Goal: Check status: Check status

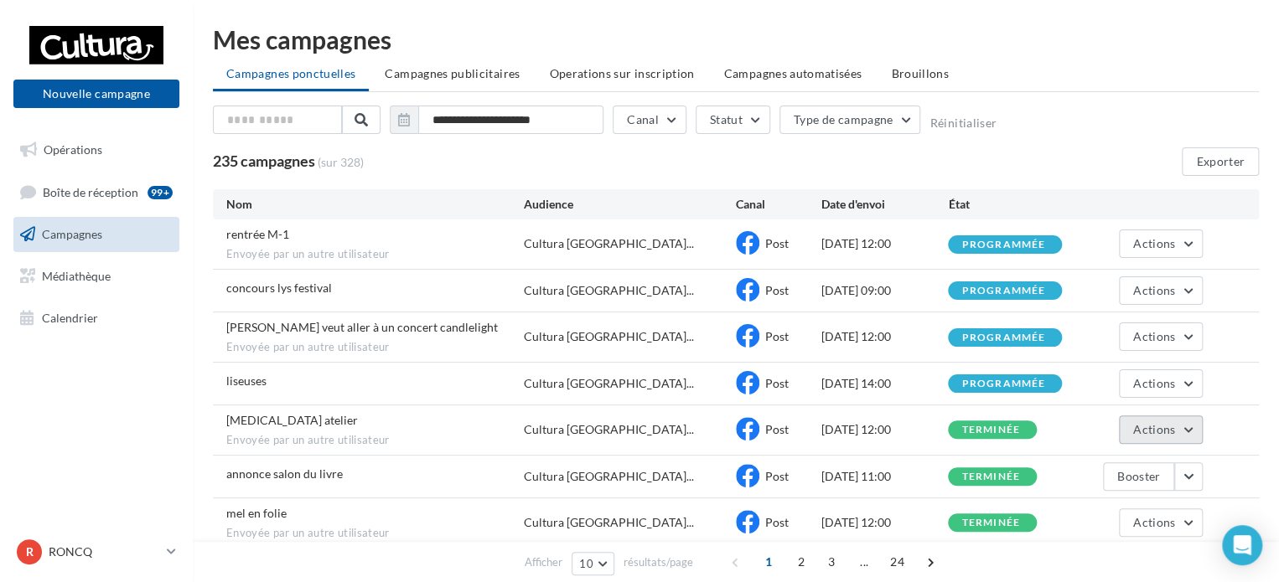
click at [1153, 433] on span "Actions" at bounding box center [1154, 429] width 42 height 14
click at [1107, 456] on button "Voir les résultats" at bounding box center [1119, 469] width 168 height 44
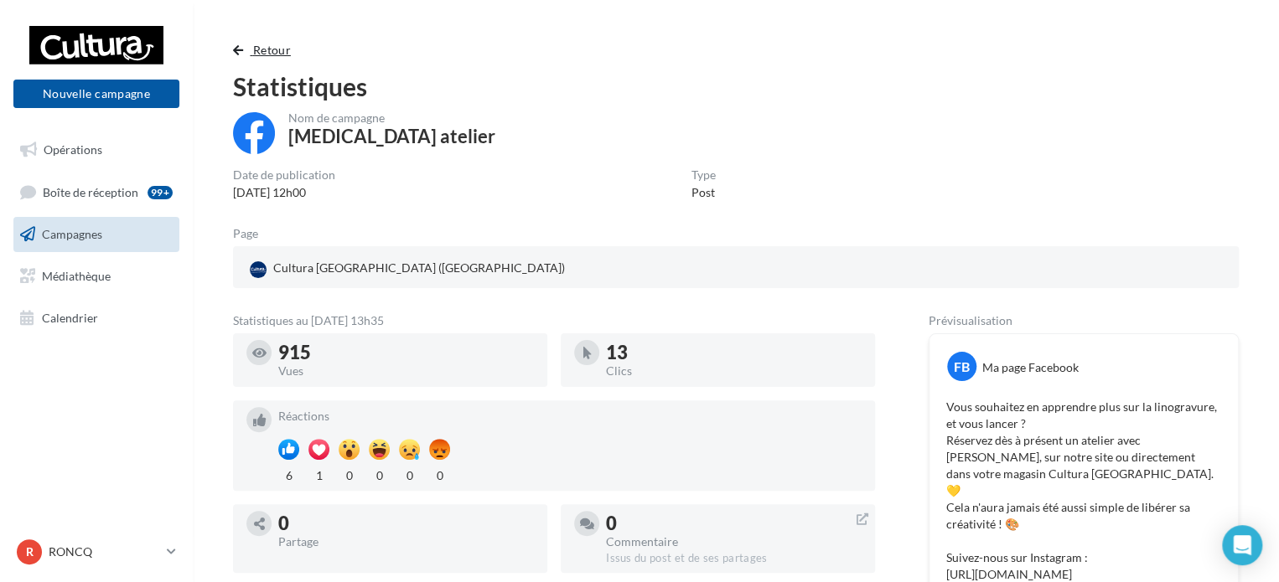
click at [241, 53] on span "button" at bounding box center [238, 50] width 10 height 12
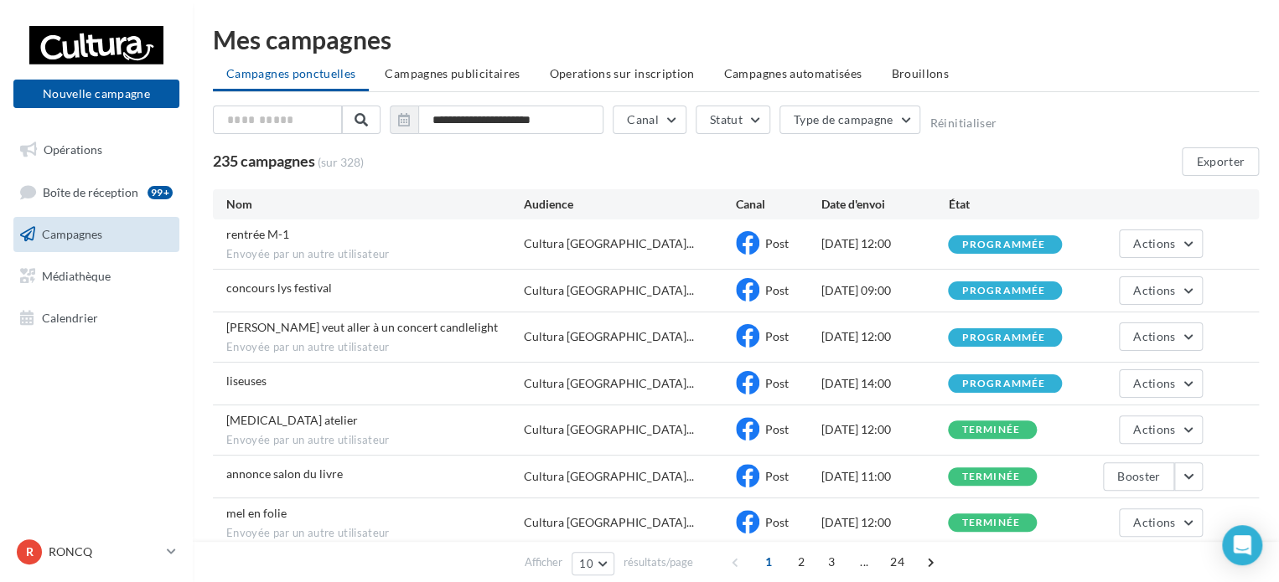
click at [1210, 338] on div "[PERSON_NAME] veut aller à un concert candlelight Envoyée par un autre utilisat…" at bounding box center [736, 337] width 1046 height 49
click at [1139, 342] on span "Actions" at bounding box center [1154, 336] width 42 height 14
drag, startPoint x: 1094, startPoint y: 367, endPoint x: 932, endPoint y: 354, distance: 163.0
click at [1093, 368] on button "Voir les résultats" at bounding box center [1119, 376] width 168 height 44
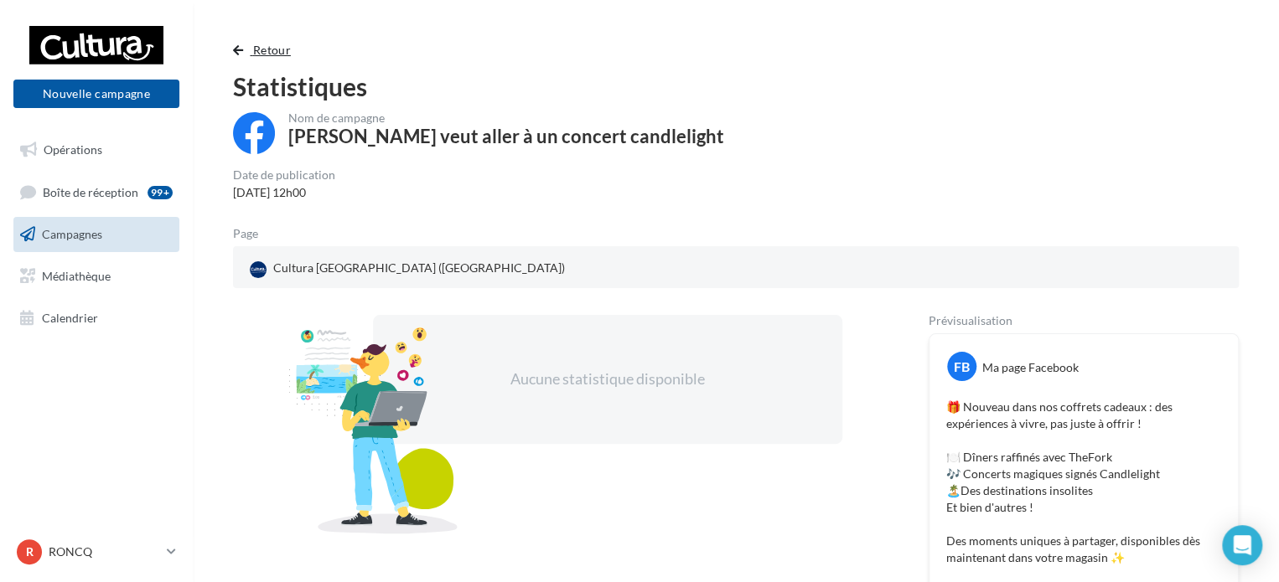
click at [240, 51] on span "button" at bounding box center [238, 50] width 10 height 12
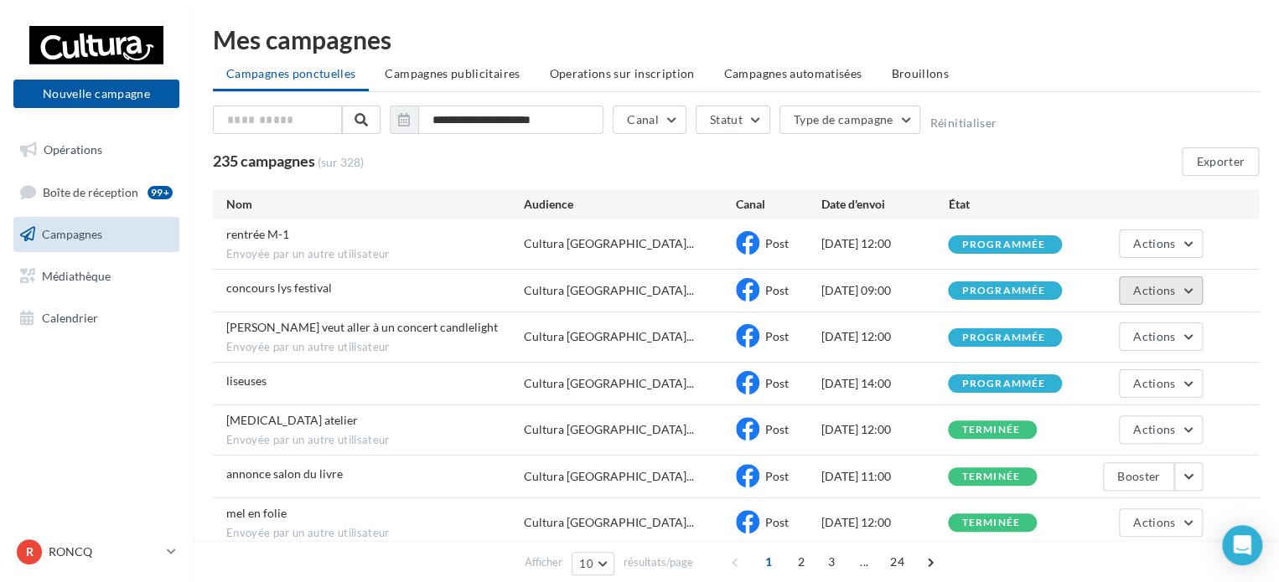
click at [1174, 284] on span "Actions" at bounding box center [1154, 290] width 42 height 14
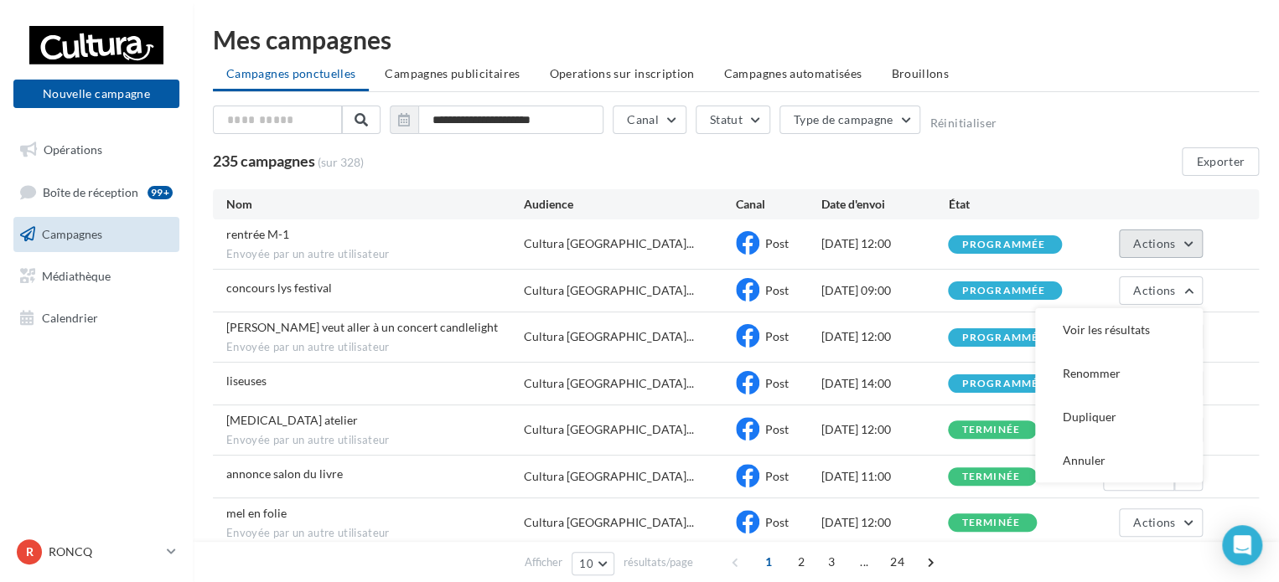
click at [1166, 249] on span "Actions" at bounding box center [1154, 243] width 42 height 14
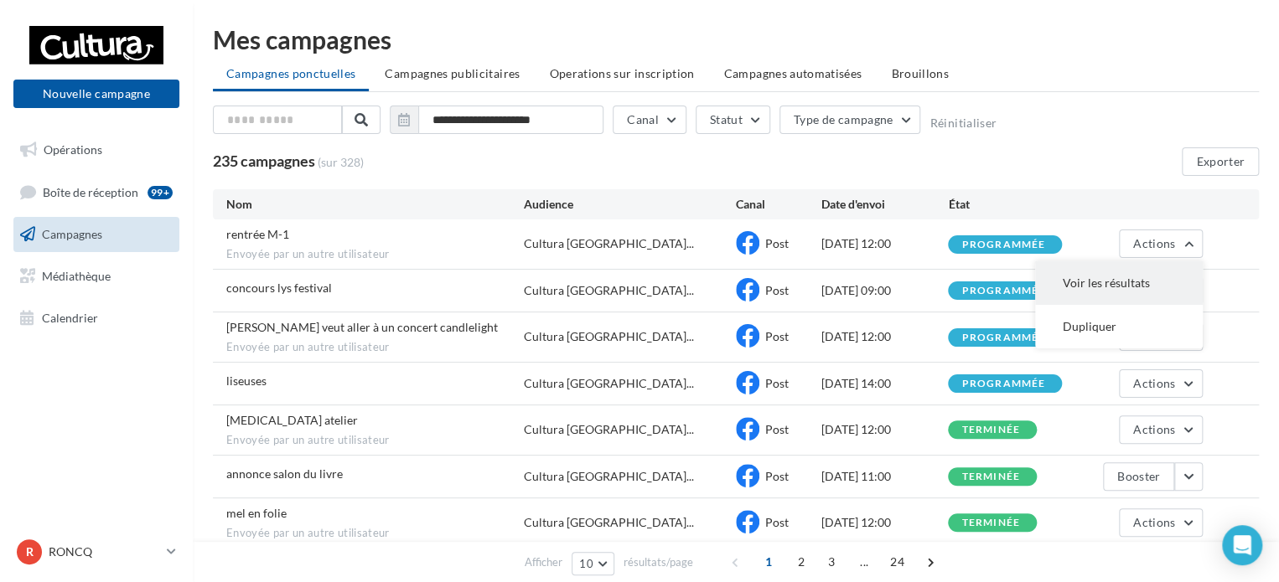
click at [1135, 265] on button "Voir les résultats" at bounding box center [1119, 283] width 168 height 44
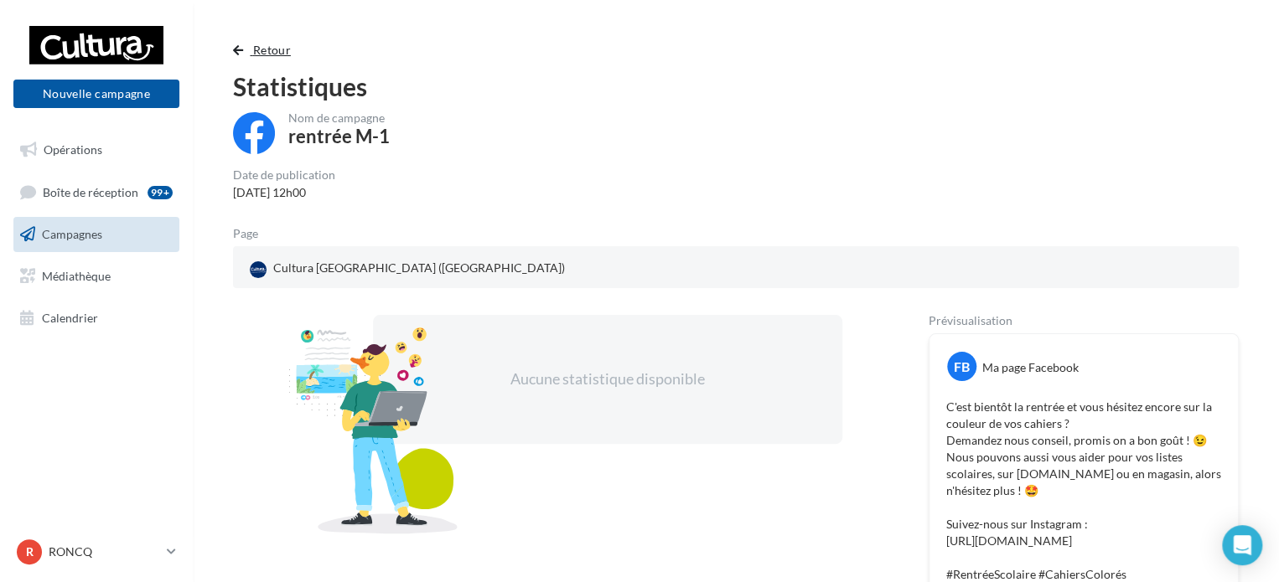
click at [237, 47] on span "button" at bounding box center [238, 50] width 10 height 12
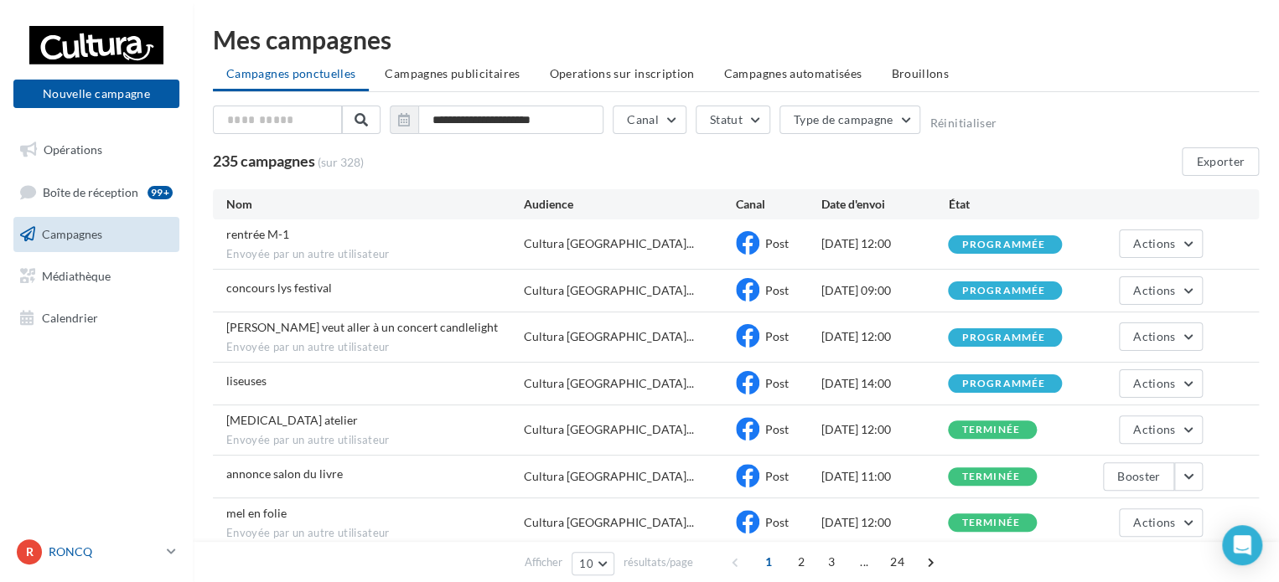
click at [164, 542] on link "R RONCQ 00u8r3khvdbiq4npg417" at bounding box center [96, 552] width 166 height 32
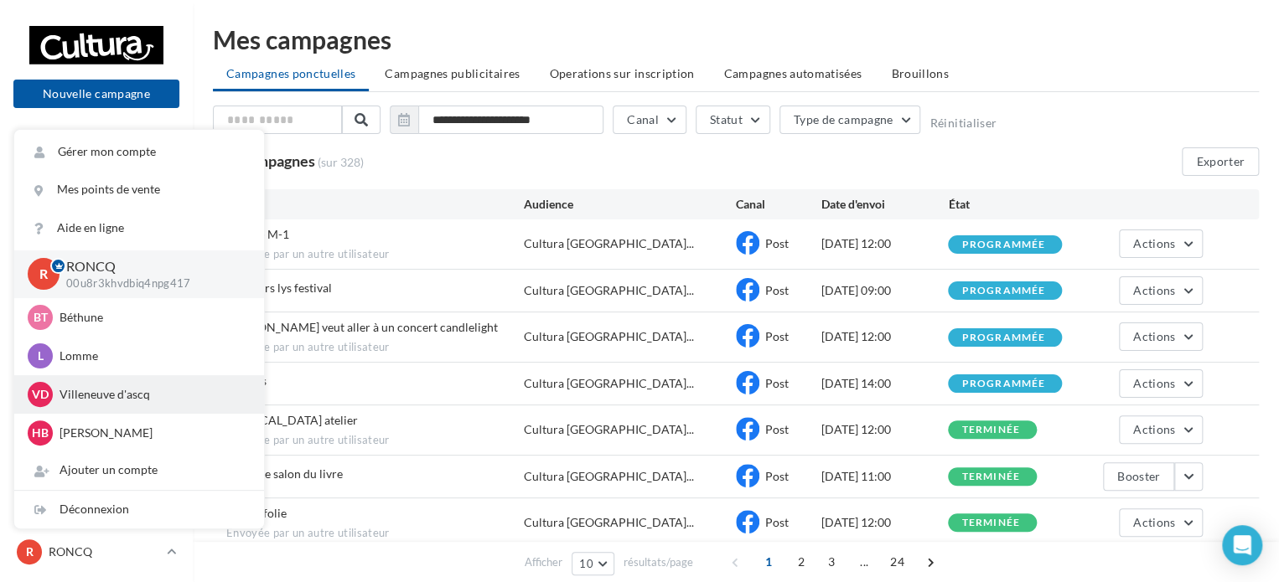
click at [138, 386] on p "Villeneuve d'ascq" at bounding box center [151, 394] width 184 height 17
